Goal: Navigation & Orientation: Go to known website

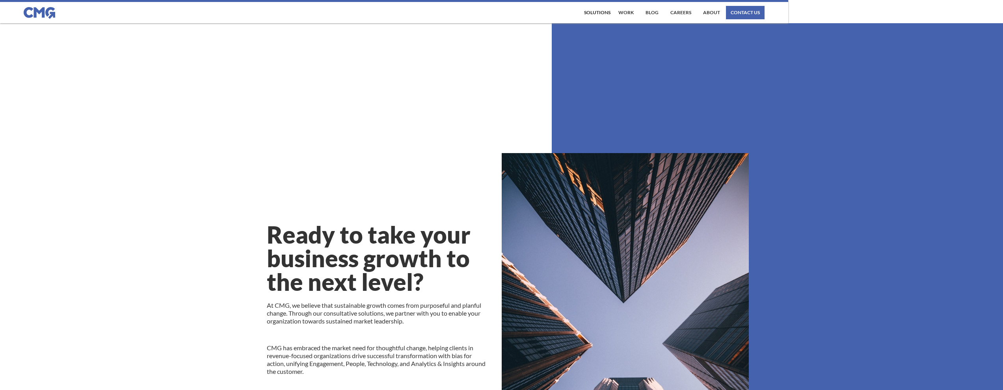
click at [45, 11] on img at bounding box center [40, 13] width 32 height 12
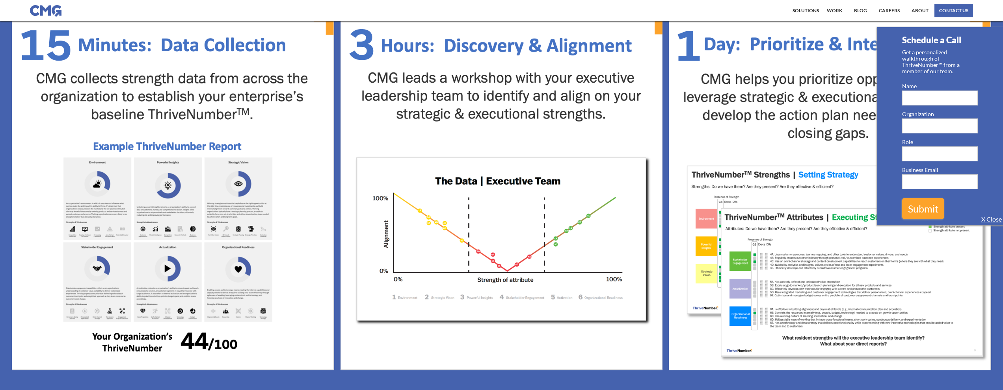
scroll to position [501, 0]
click at [995, 217] on link "X Close" at bounding box center [991, 220] width 20 height 8
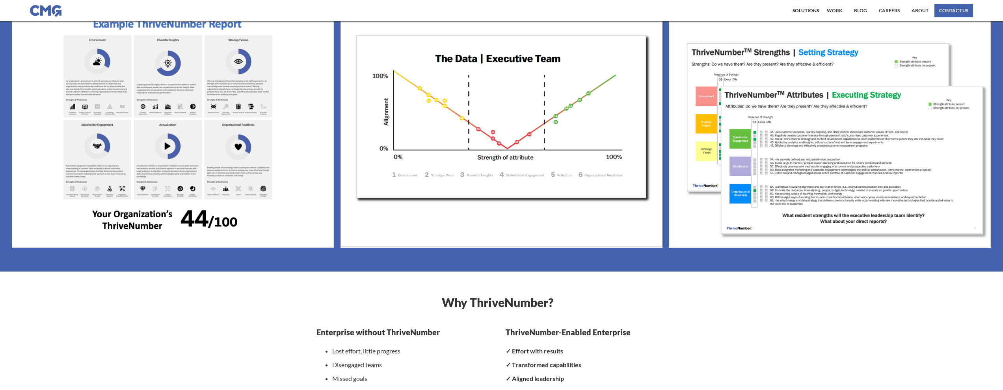
scroll to position [624, 0]
